Goal: Information Seeking & Learning: Find specific fact

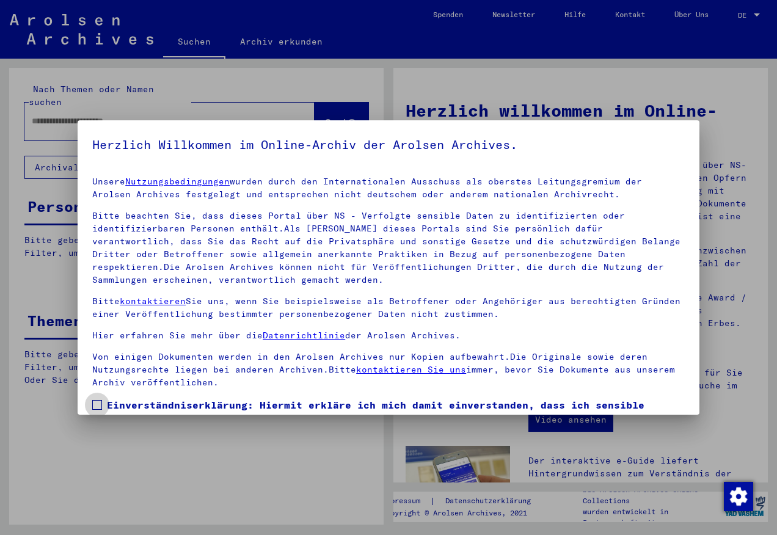
click at [98, 405] on span at bounding box center [97, 405] width 10 height 10
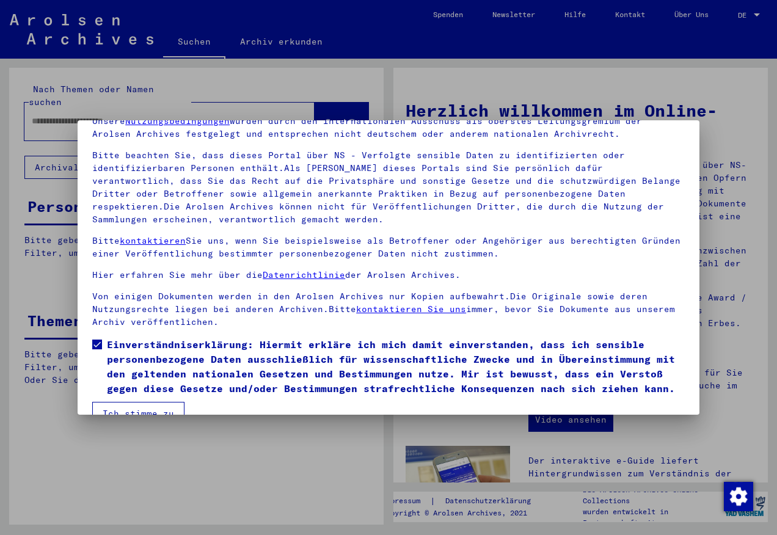
scroll to position [85, 0]
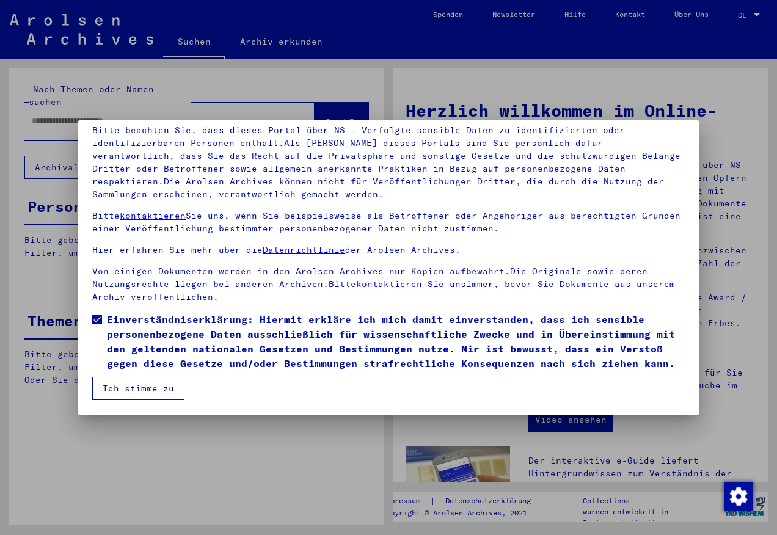
click at [124, 396] on button "Ich stimme zu" at bounding box center [138, 388] width 92 height 23
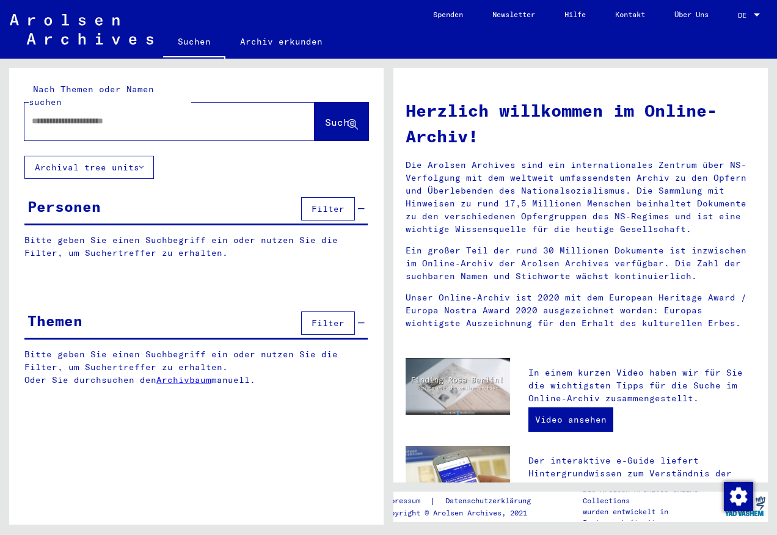
click at [54, 117] on div at bounding box center [150, 120] width 253 height 27
click at [76, 115] on input "text" at bounding box center [155, 121] width 246 height 13
type input "**********"
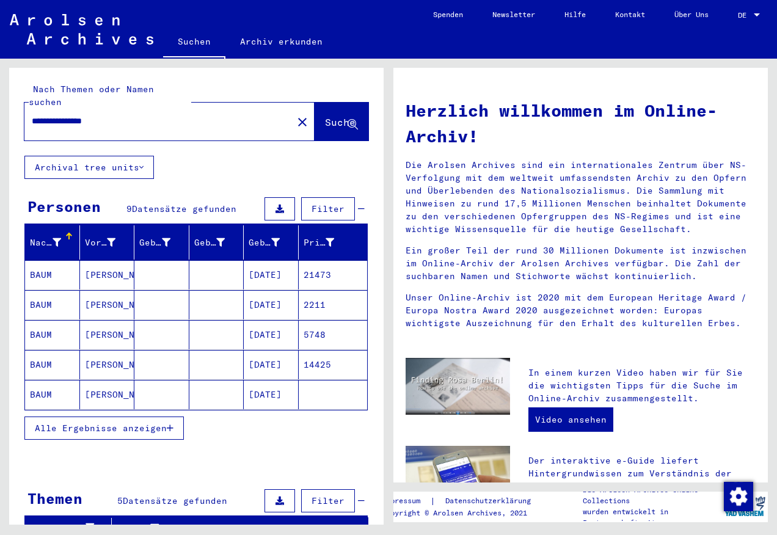
click at [100, 320] on mat-cell "[PERSON_NAME]" at bounding box center [107, 334] width 55 height 29
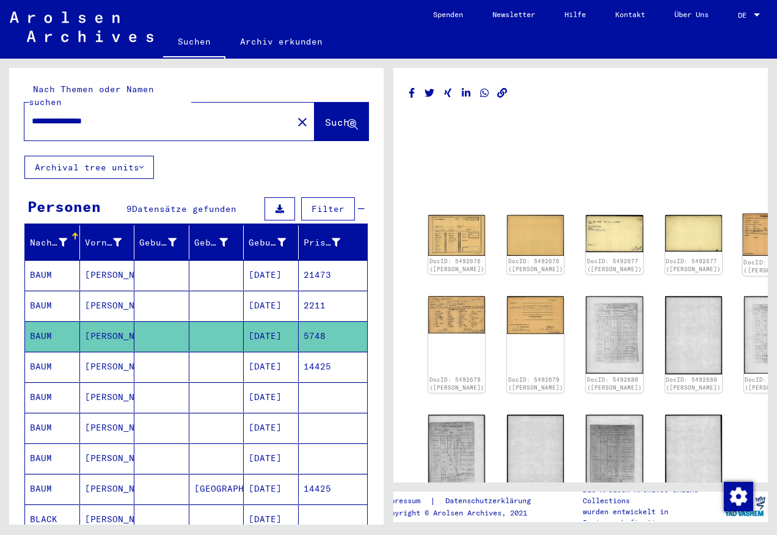
click at [742, 226] on img at bounding box center [772, 235] width 60 height 42
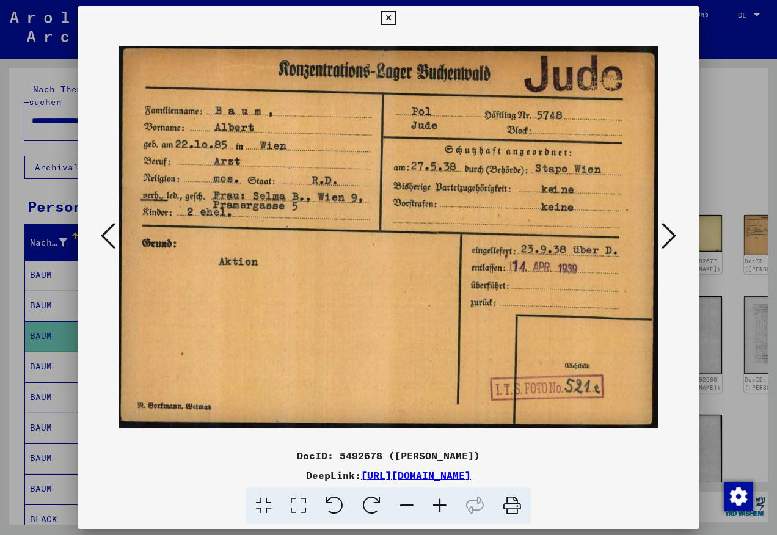
click at [670, 237] on icon at bounding box center [668, 235] width 15 height 29
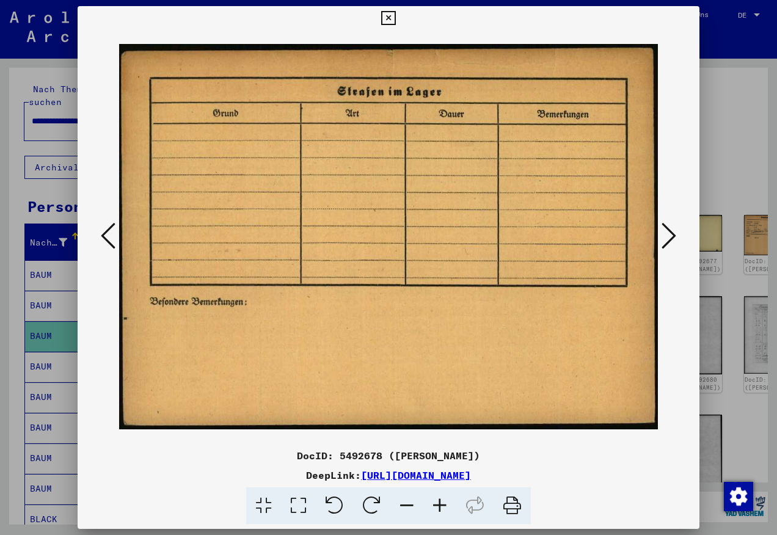
click at [670, 237] on icon at bounding box center [668, 235] width 15 height 29
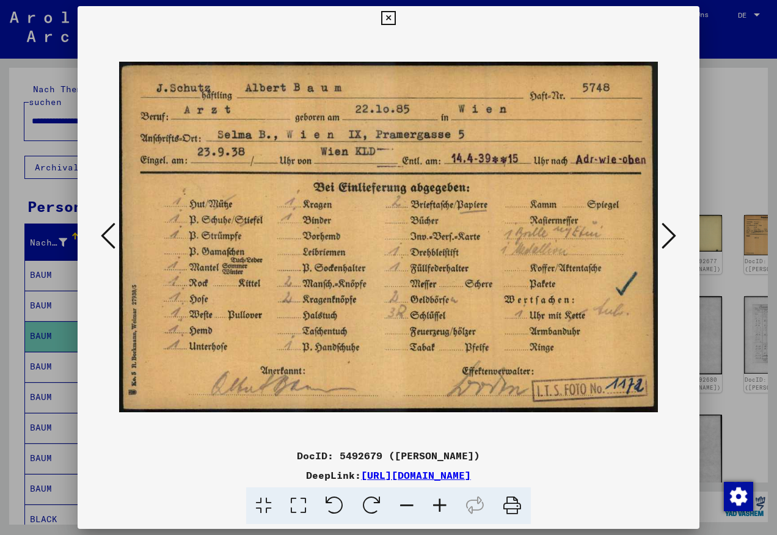
click at [110, 234] on icon at bounding box center [108, 235] width 15 height 29
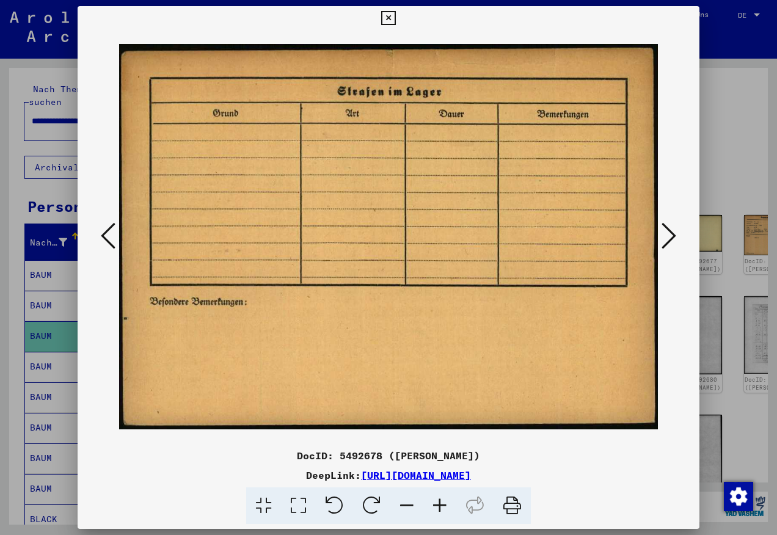
click at [110, 234] on icon at bounding box center [108, 235] width 15 height 29
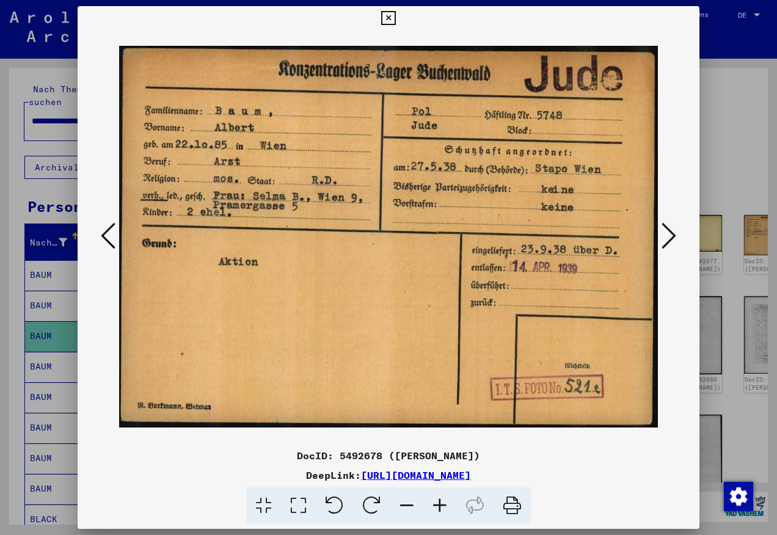
click at [662, 240] on icon at bounding box center [668, 235] width 15 height 29
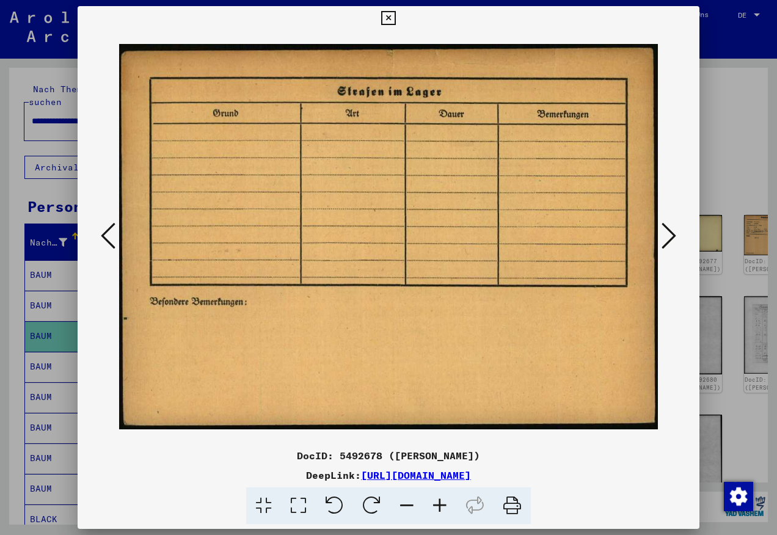
click at [662, 240] on icon at bounding box center [668, 235] width 15 height 29
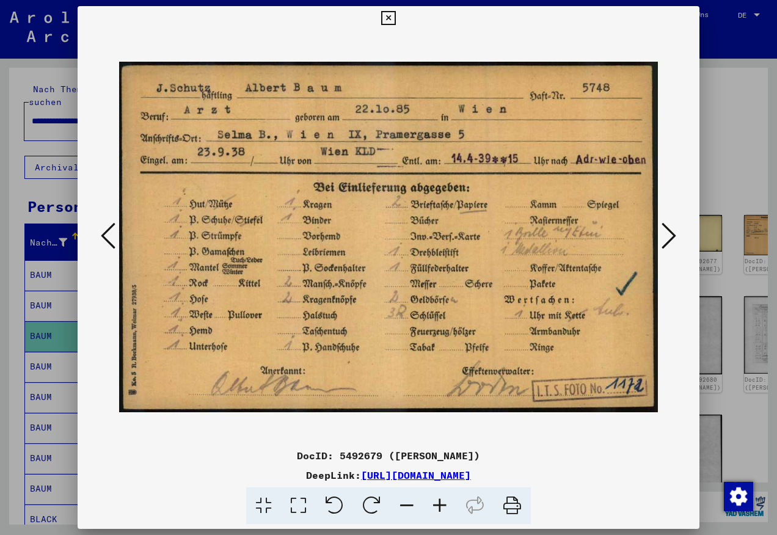
click at [662, 240] on icon at bounding box center [668, 235] width 15 height 29
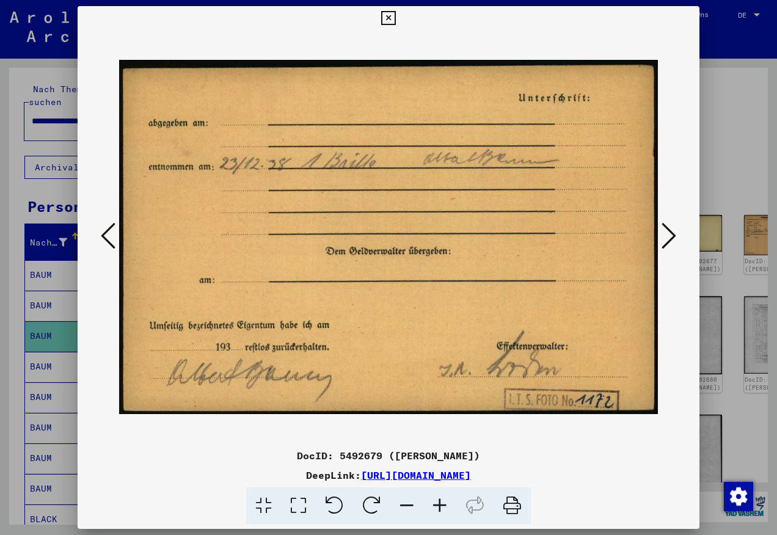
click at [662, 240] on icon at bounding box center [668, 235] width 15 height 29
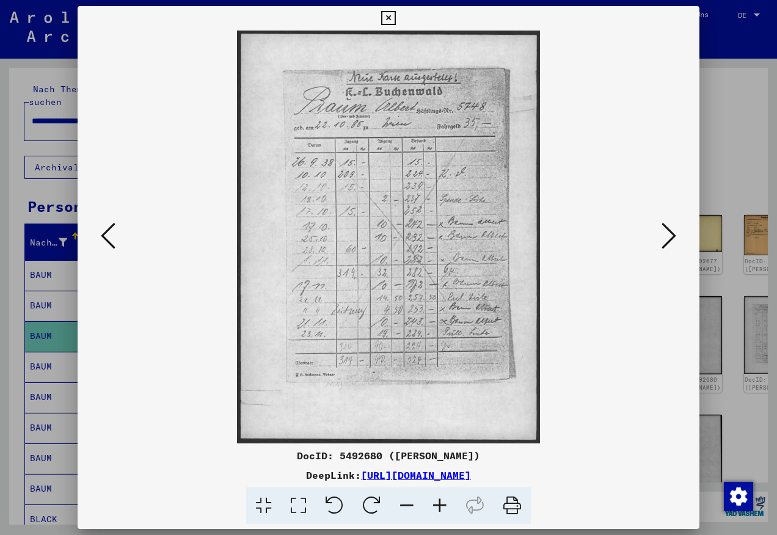
click at [662, 240] on icon at bounding box center [668, 235] width 15 height 29
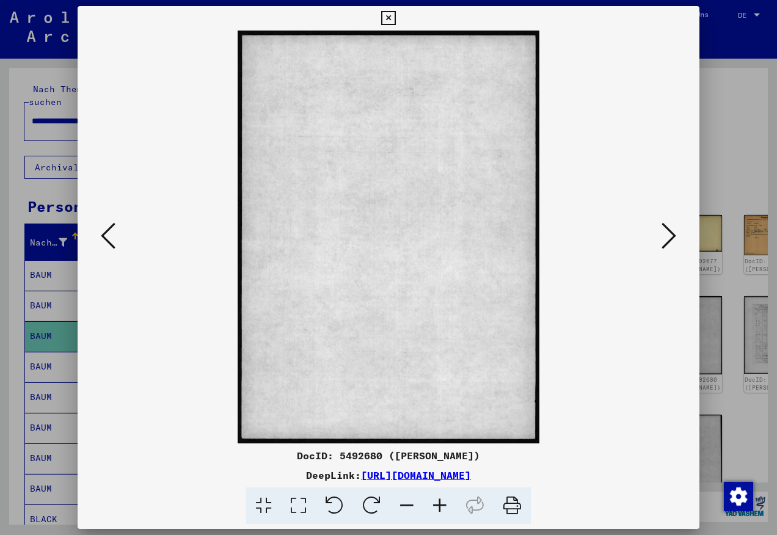
click at [662, 240] on icon at bounding box center [668, 235] width 15 height 29
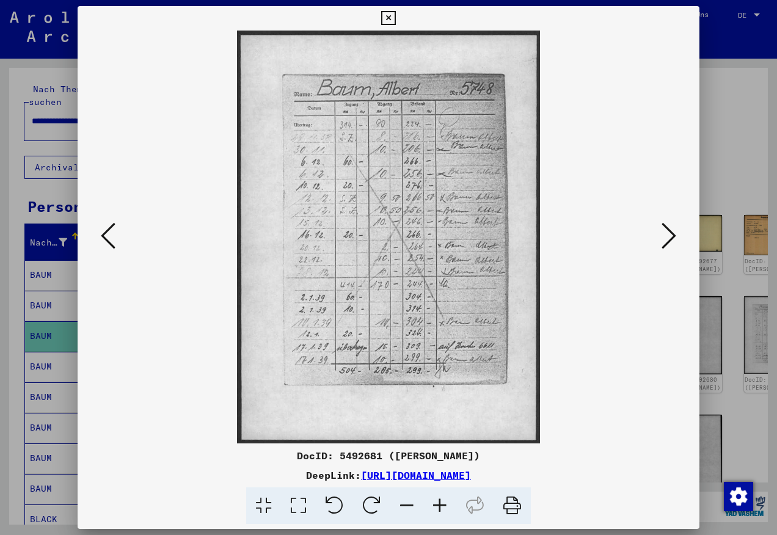
click at [662, 240] on icon at bounding box center [668, 235] width 15 height 29
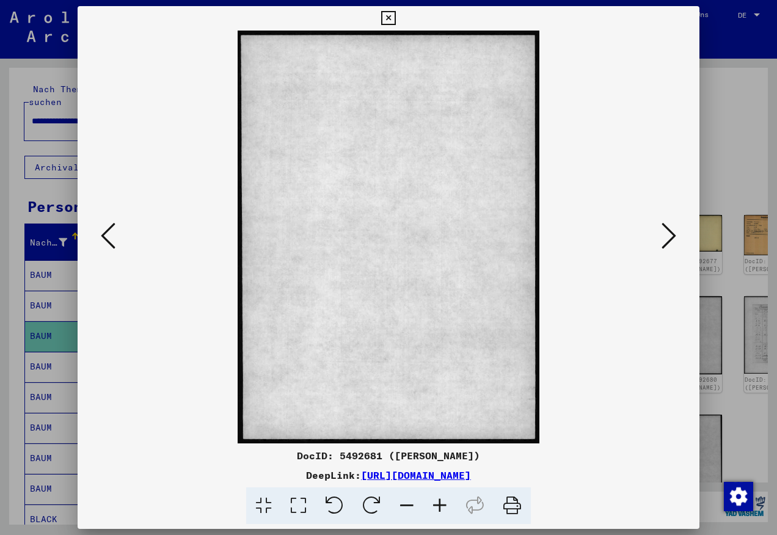
click at [662, 240] on icon at bounding box center [668, 235] width 15 height 29
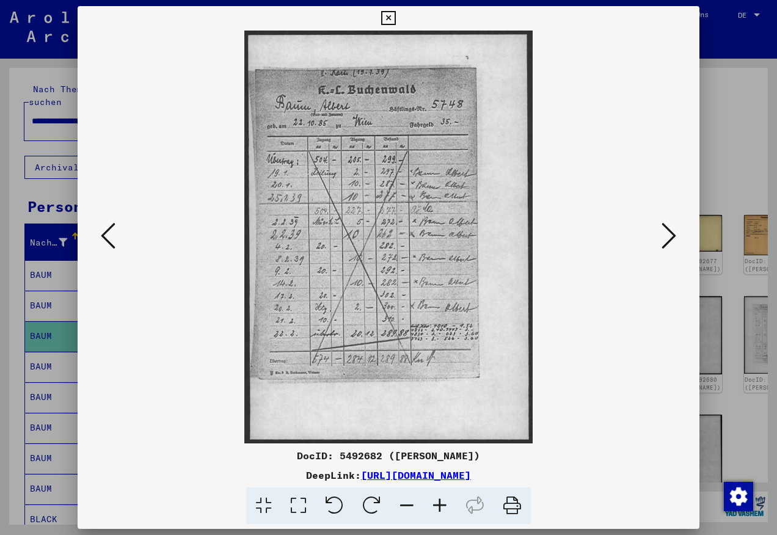
click at [662, 240] on icon at bounding box center [668, 235] width 15 height 29
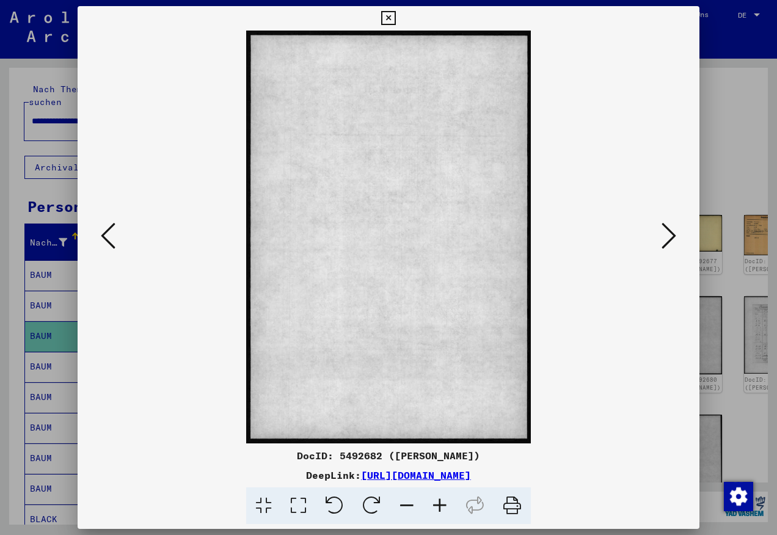
click at [662, 240] on icon at bounding box center [668, 235] width 15 height 29
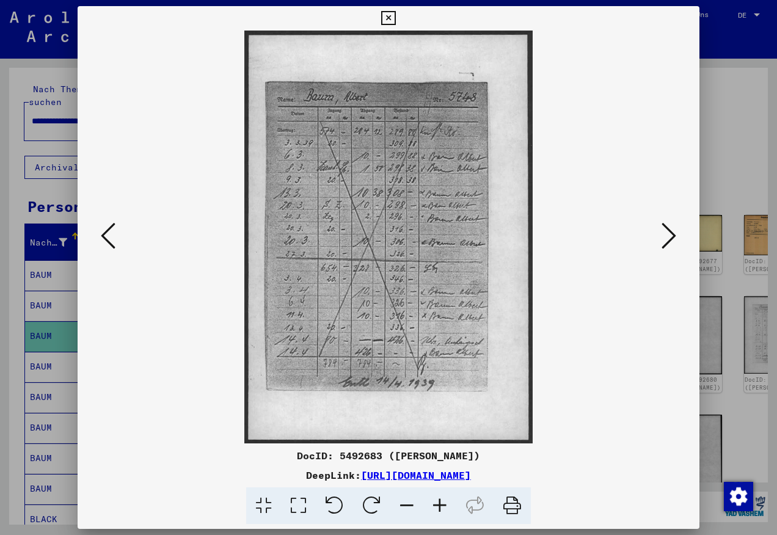
click at [662, 240] on icon at bounding box center [668, 235] width 15 height 29
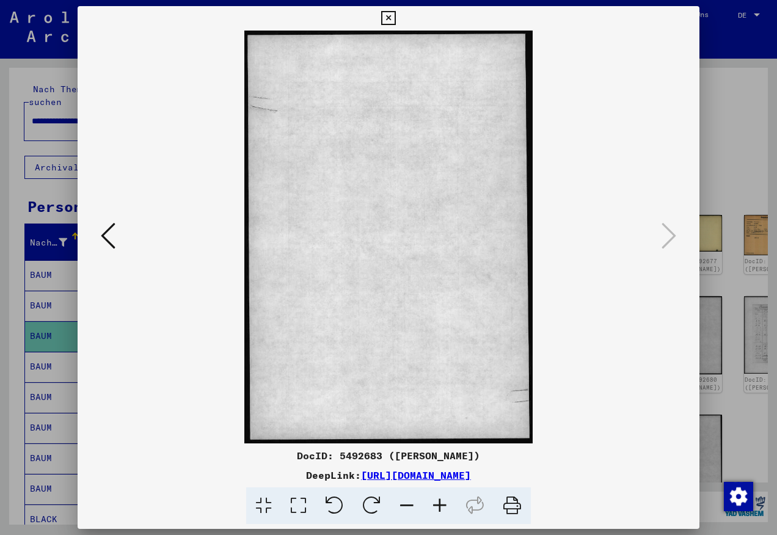
click at [730, 147] on div at bounding box center [388, 267] width 777 height 535
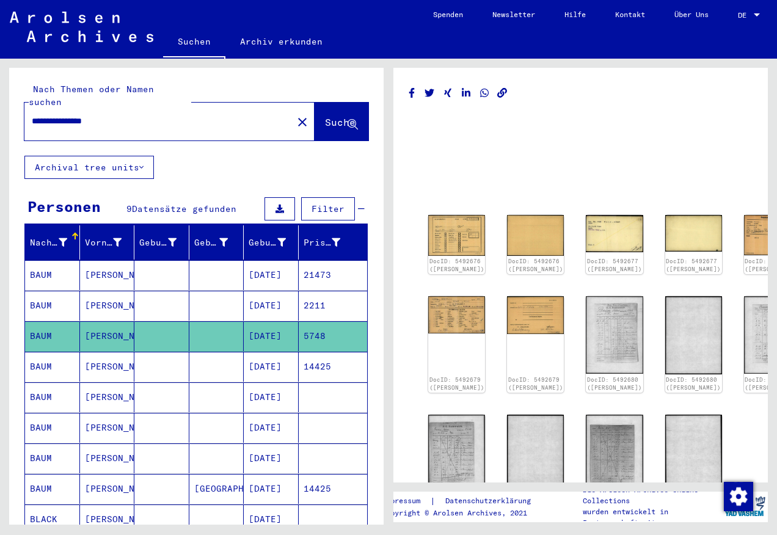
click at [236, 352] on mat-cell at bounding box center [216, 367] width 55 height 30
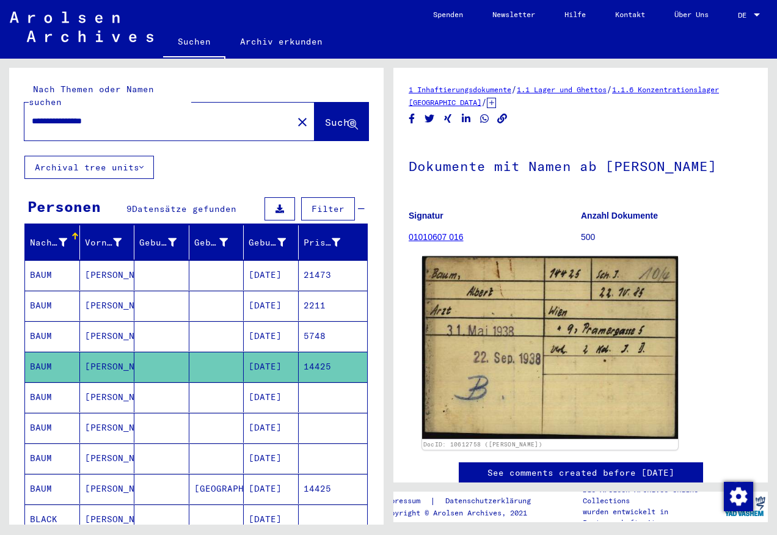
click at [543, 381] on img at bounding box center [550, 347] width 256 height 183
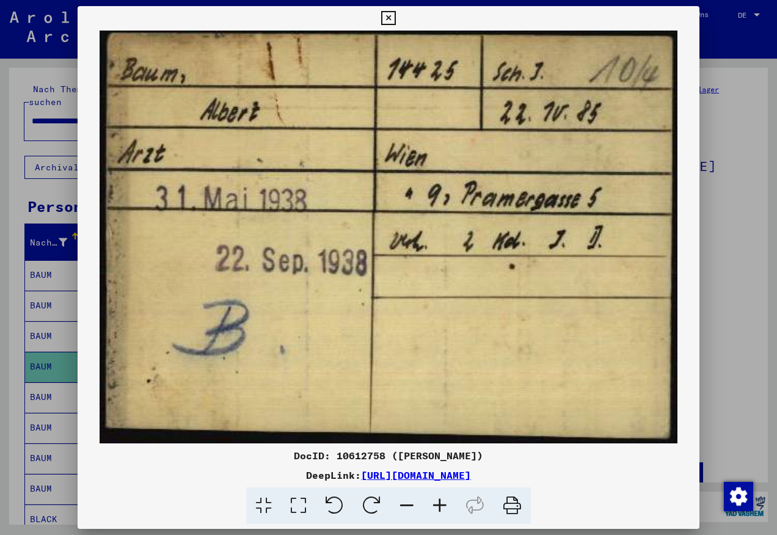
click at [18, 181] on div at bounding box center [388, 267] width 777 height 535
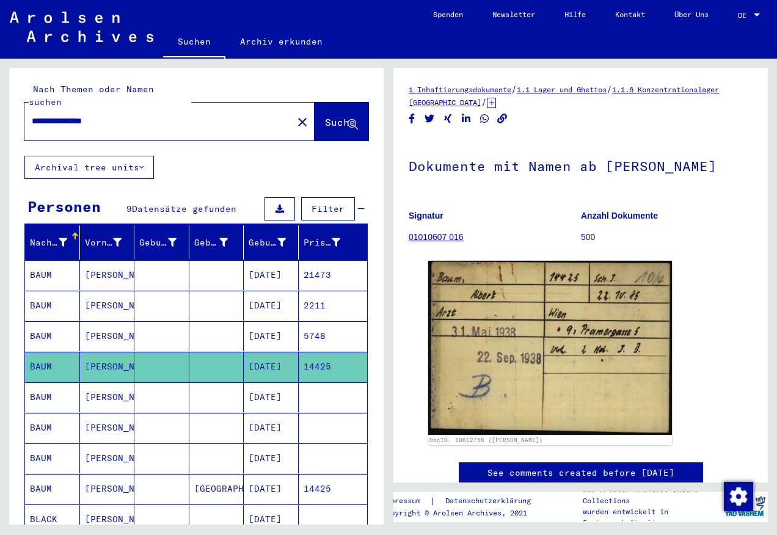
click at [261, 321] on mat-cell "[DATE]" at bounding box center [271, 336] width 55 height 30
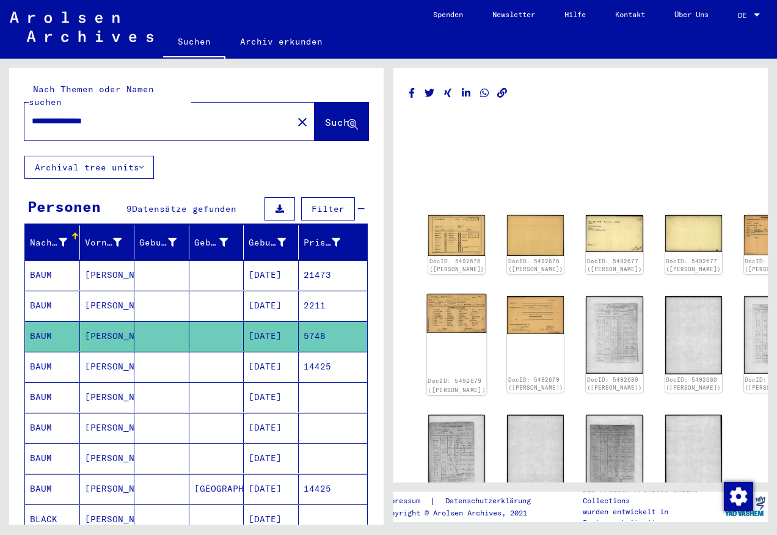
click at [443, 309] on img at bounding box center [457, 313] width 60 height 39
